Goal: Information Seeking & Learning: Learn about a topic

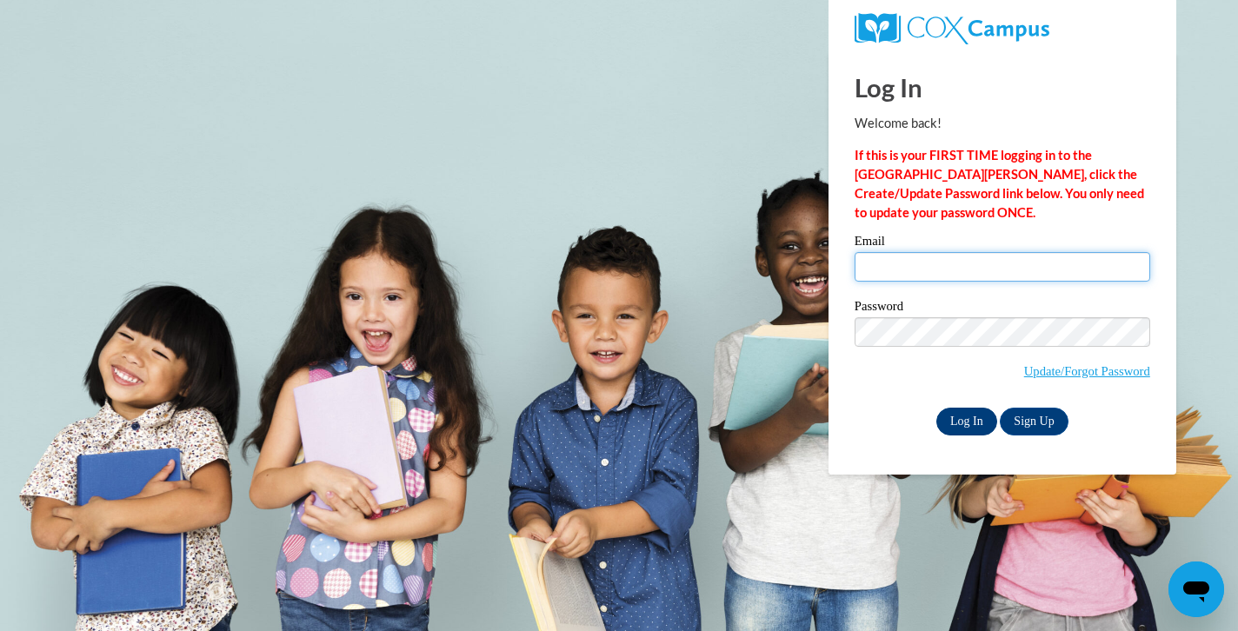
type input "[EMAIL_ADDRESS][PERSON_NAME][DOMAIN_NAME]"
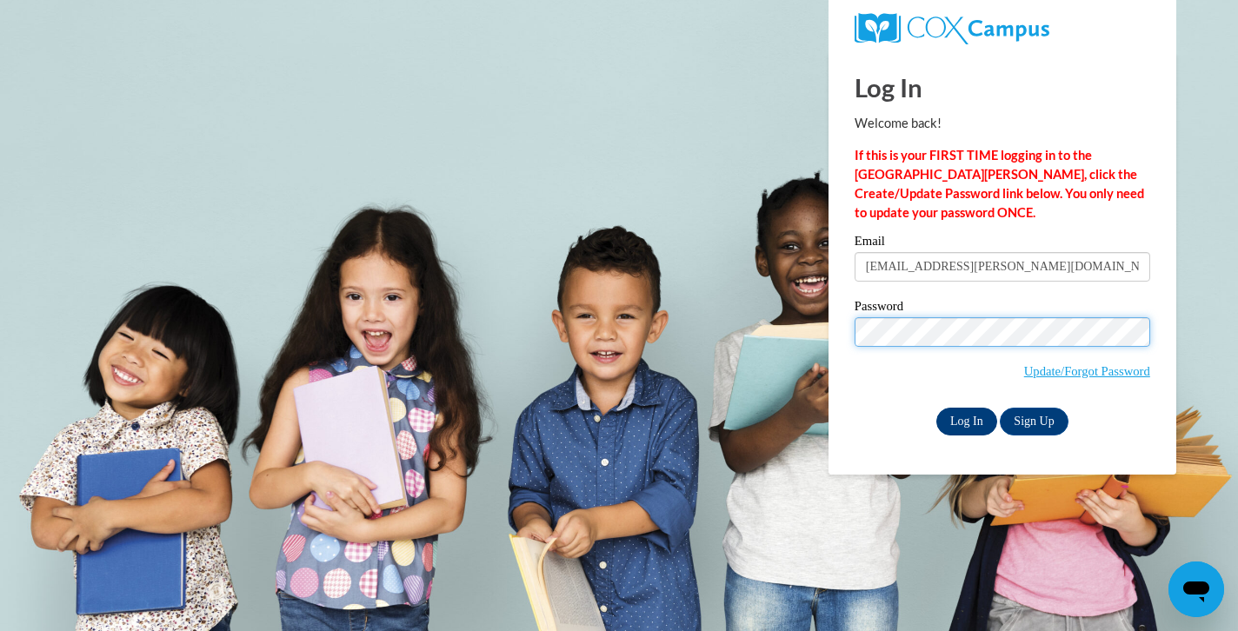
click at [965, 418] on input "Log In" at bounding box center [966, 422] width 61 height 28
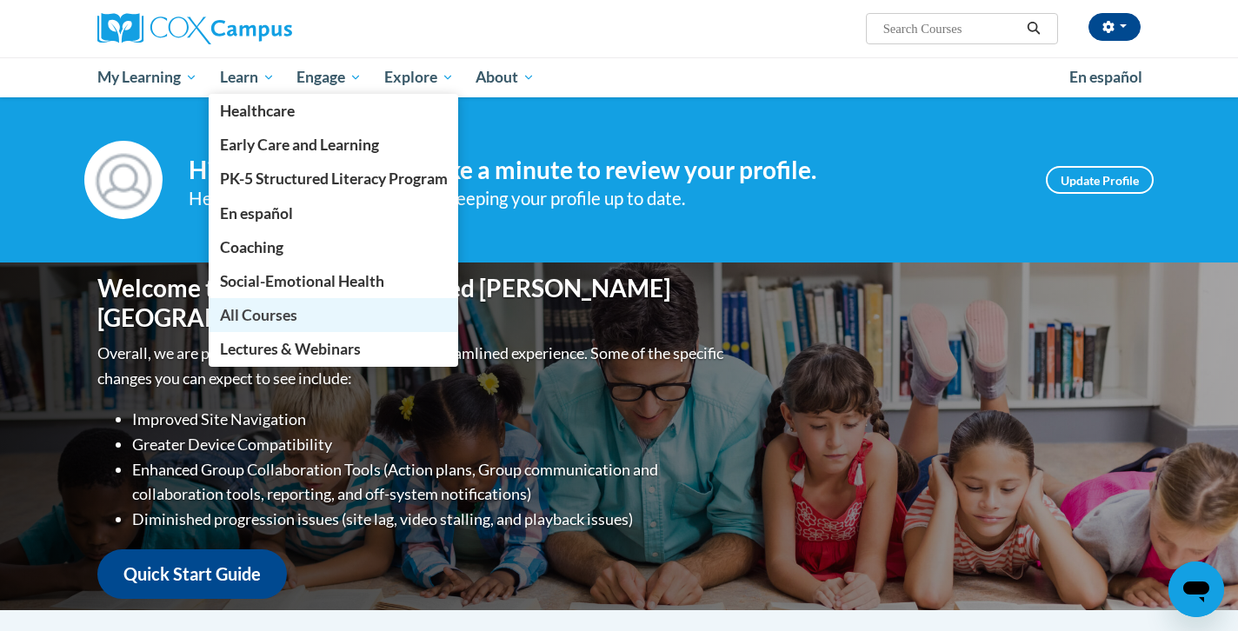
click at [263, 317] on span "All Courses" at bounding box center [258, 315] width 77 height 18
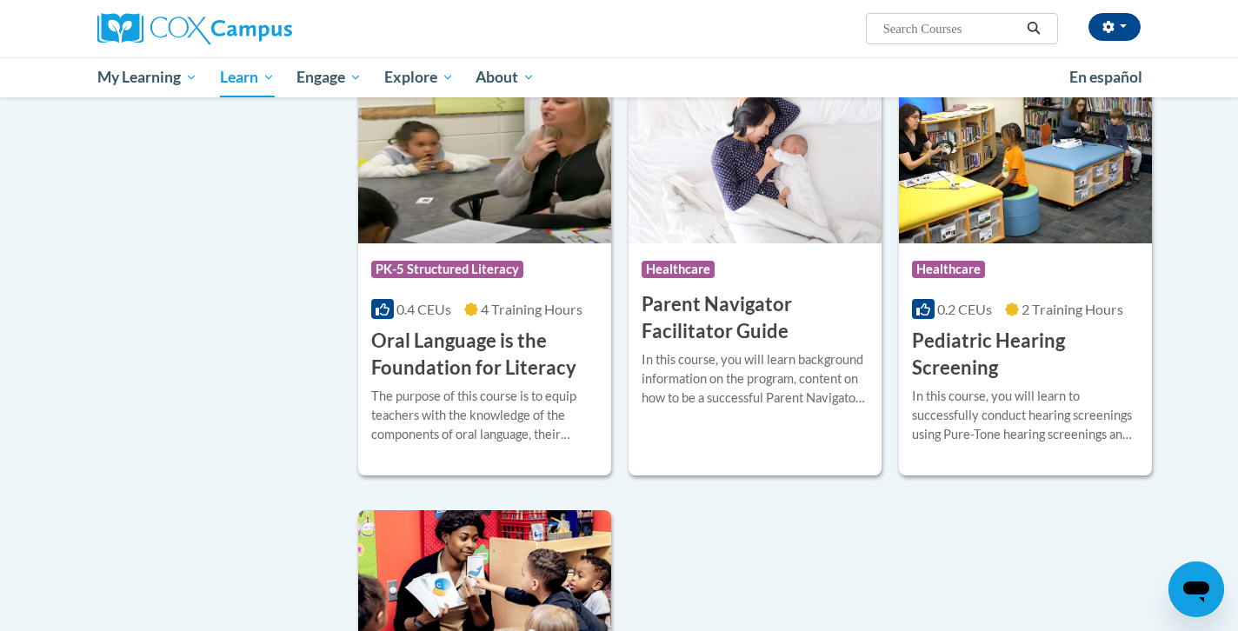
scroll to position [3527, 0]
click at [504, 178] on img at bounding box center [484, 154] width 253 height 177
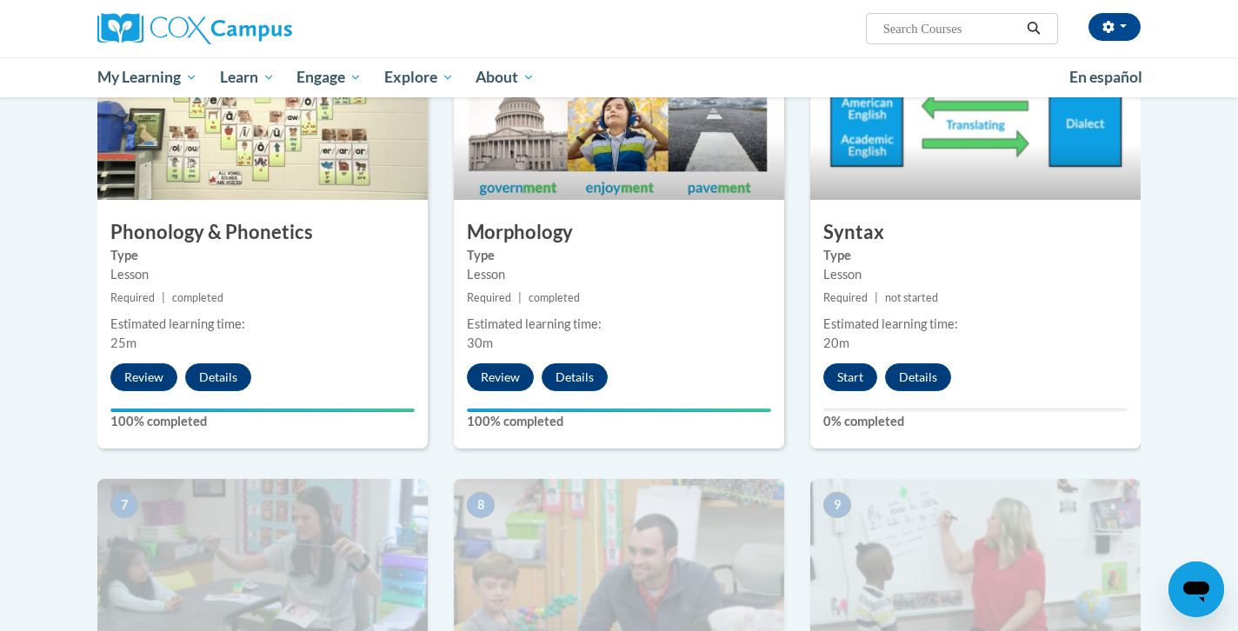
scroll to position [930, 0]
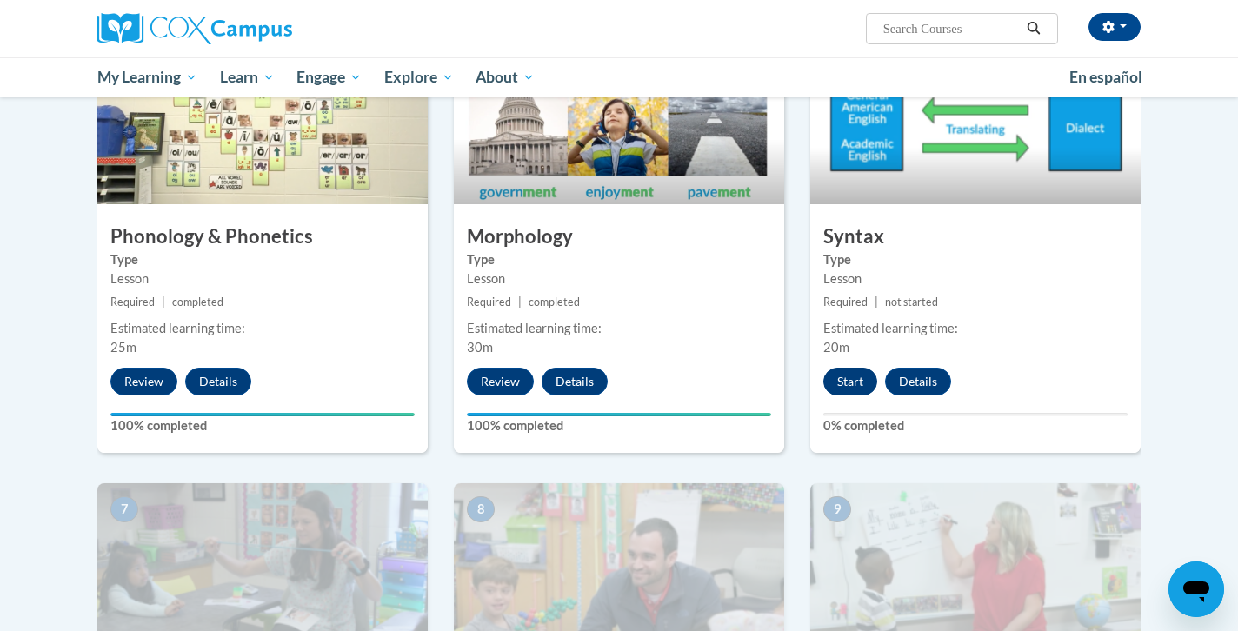
click at [848, 371] on button "Start" at bounding box center [850, 382] width 54 height 28
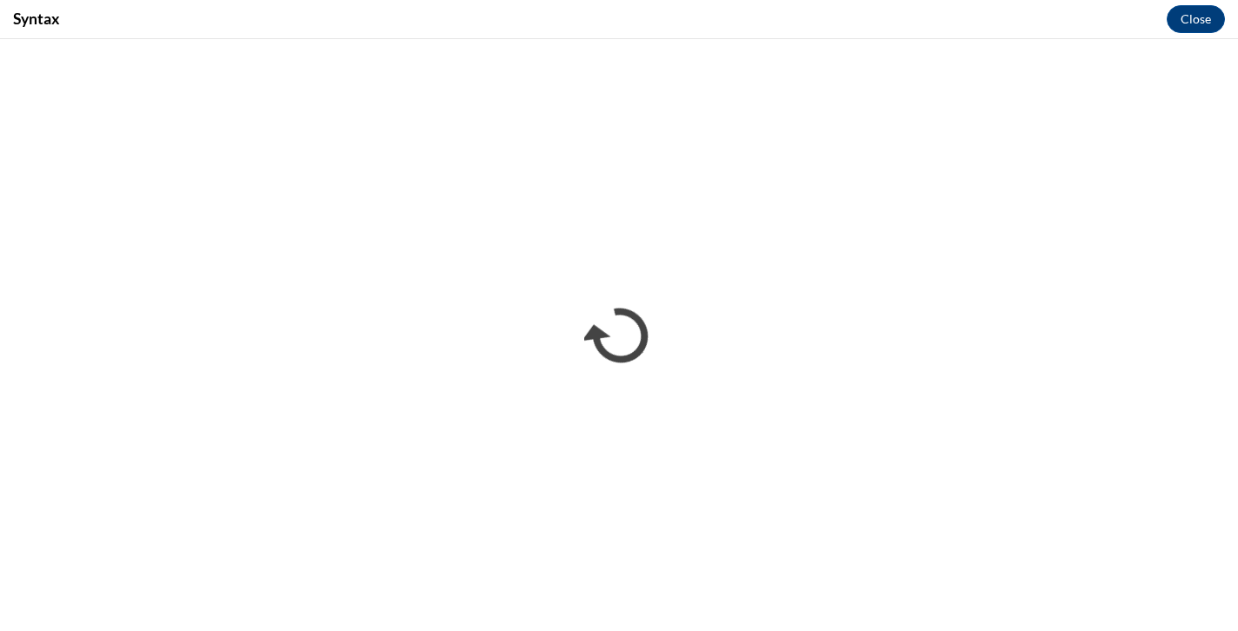
scroll to position [0, 0]
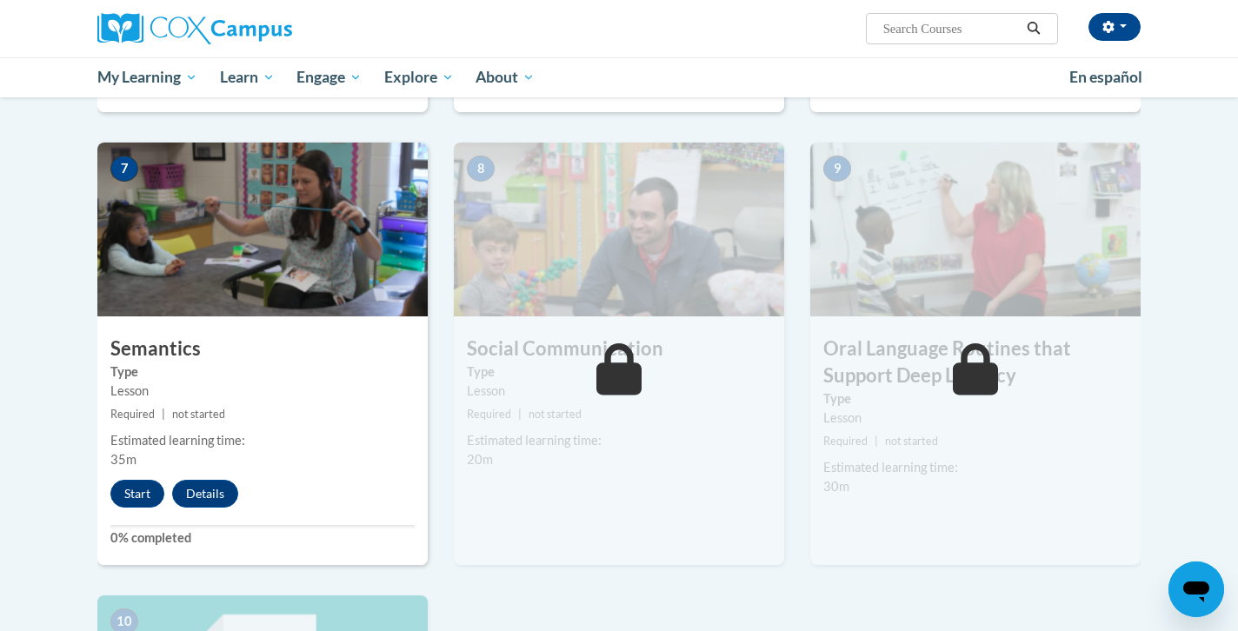
scroll to position [1273, 0]
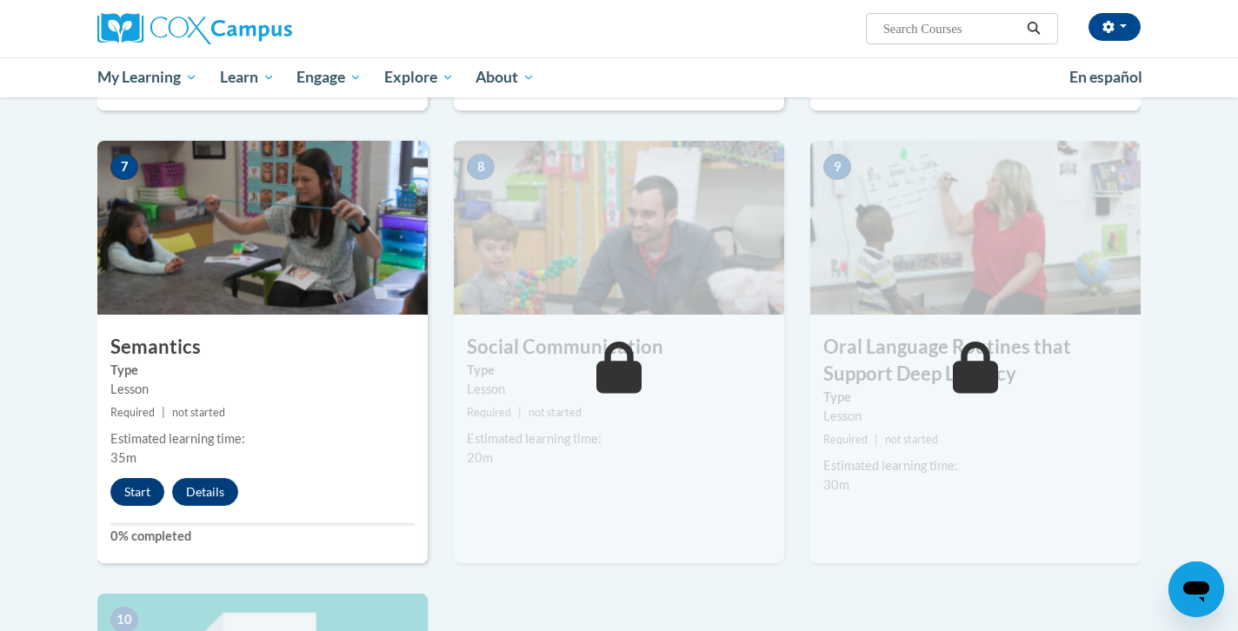
click at [143, 492] on button "Start" at bounding box center [137, 492] width 54 height 28
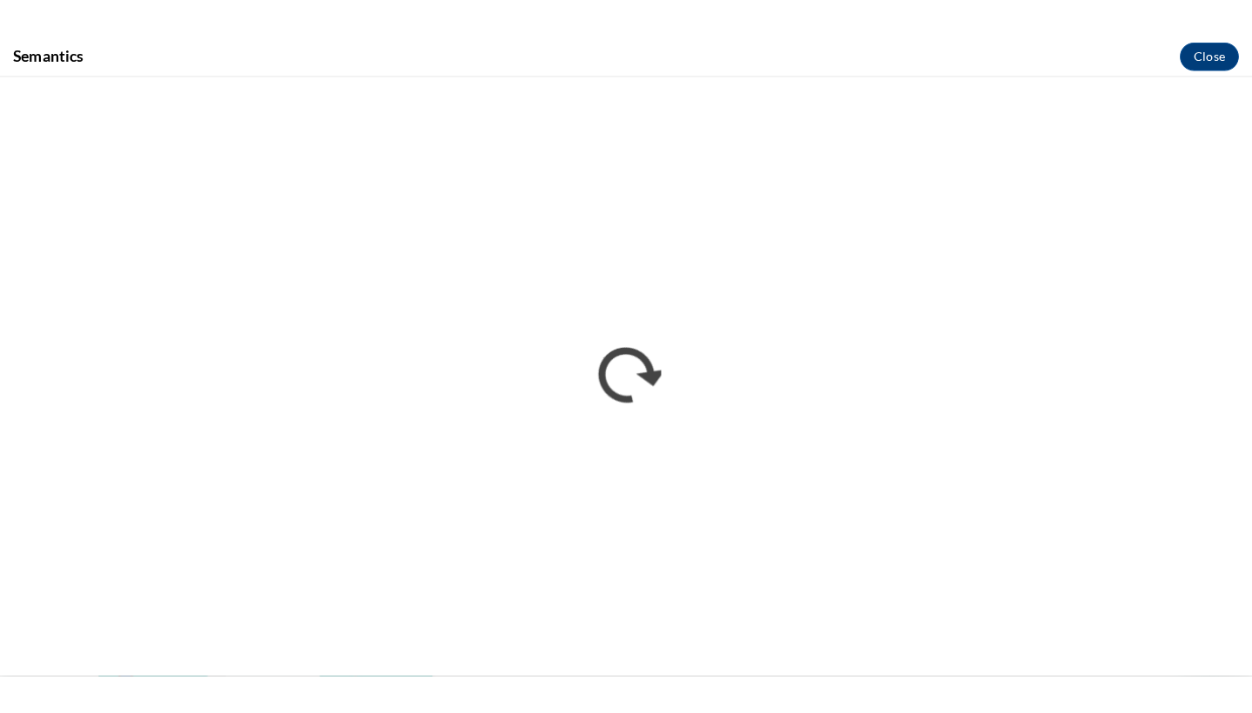
scroll to position [0, 0]
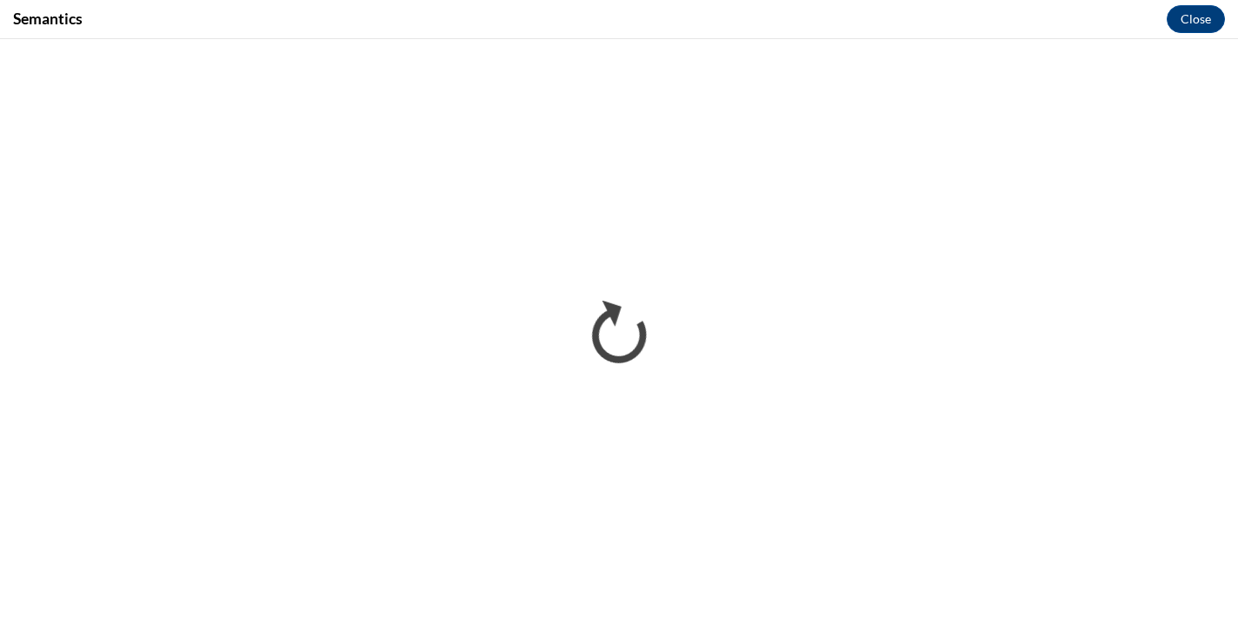
click at [335, 2] on div "Semantics Close" at bounding box center [619, 19] width 1238 height 39
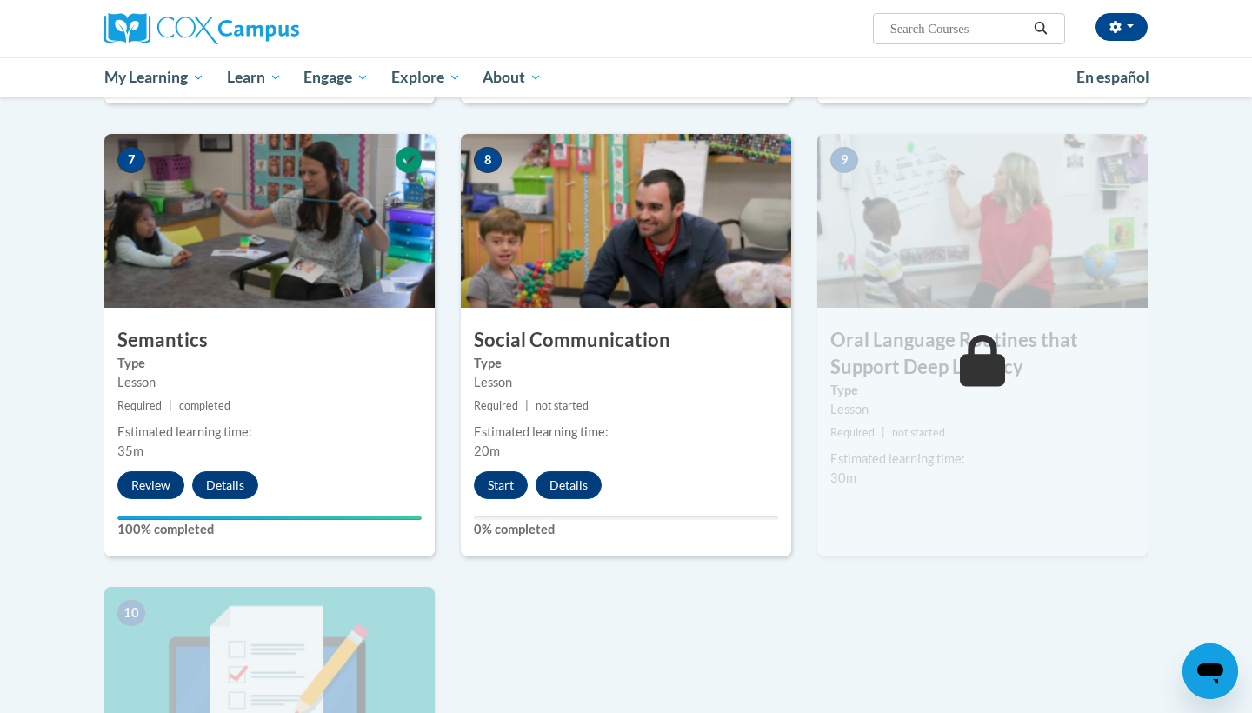
scroll to position [1286, 0]
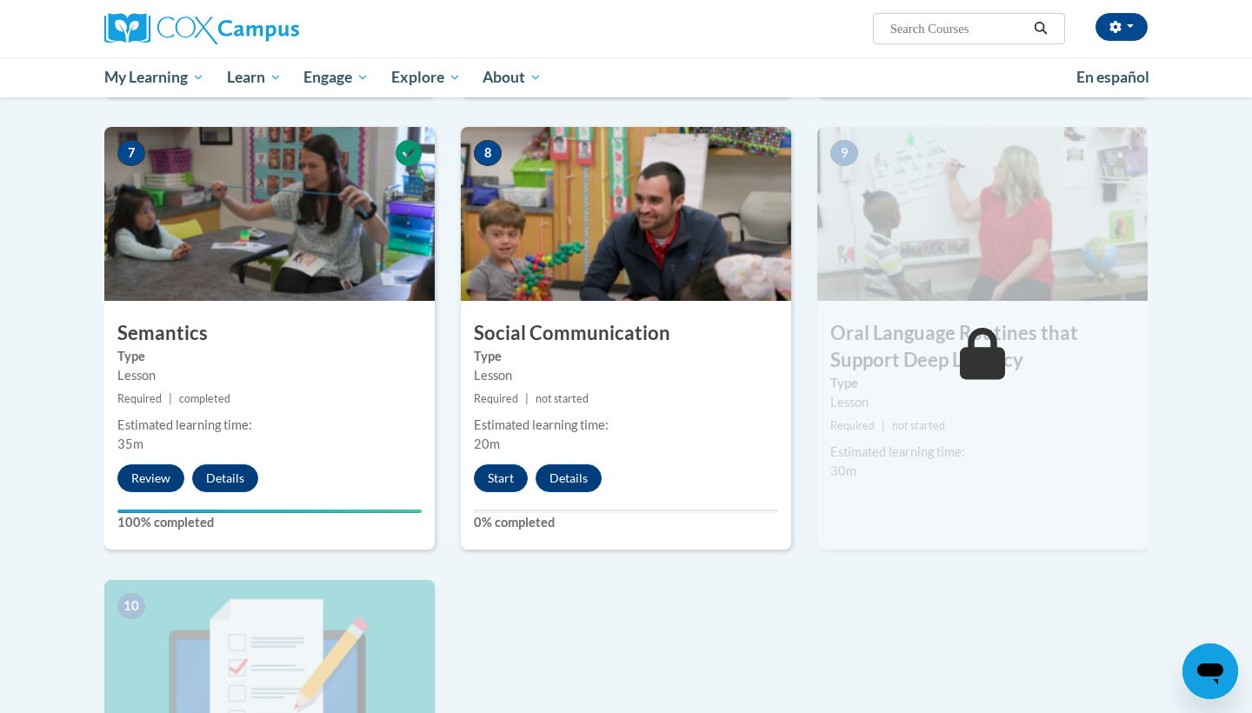
click at [819, 511] on div "9 Oral Language Routines that Support Deep Literacy Type Lesson Required | not …" at bounding box center [982, 338] width 330 height 422
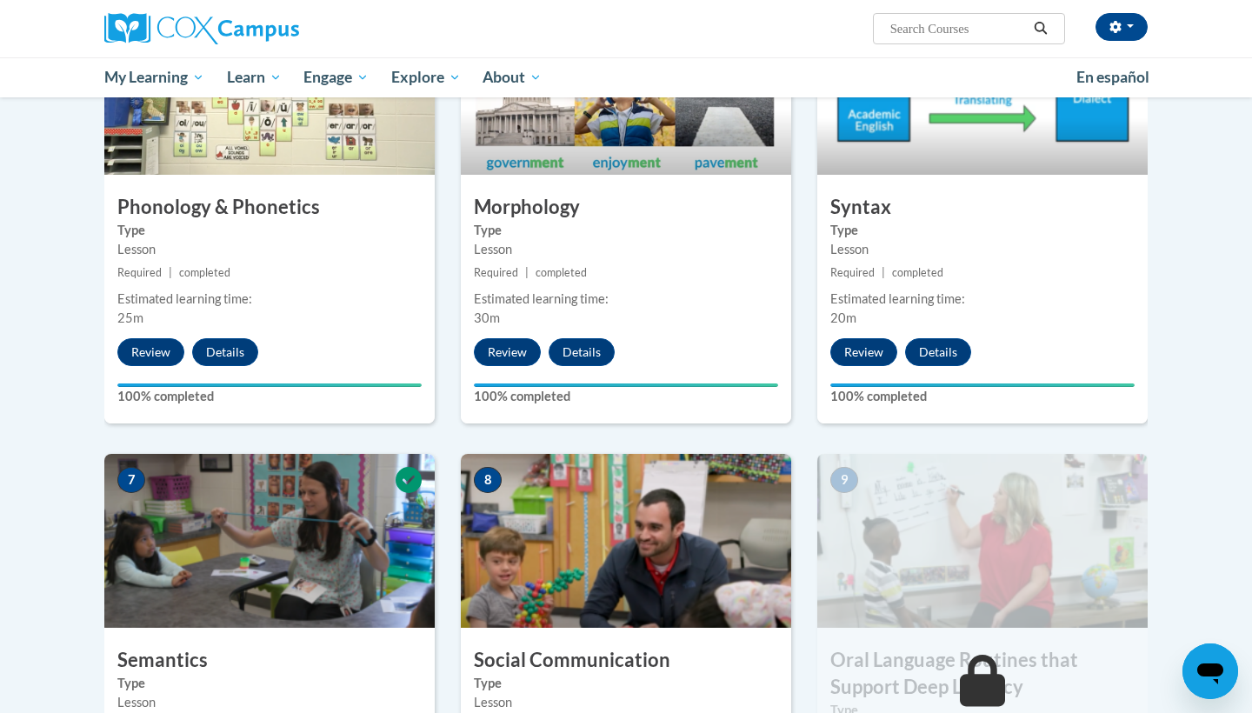
scroll to position [960, 0]
